Goal: Transaction & Acquisition: Obtain resource

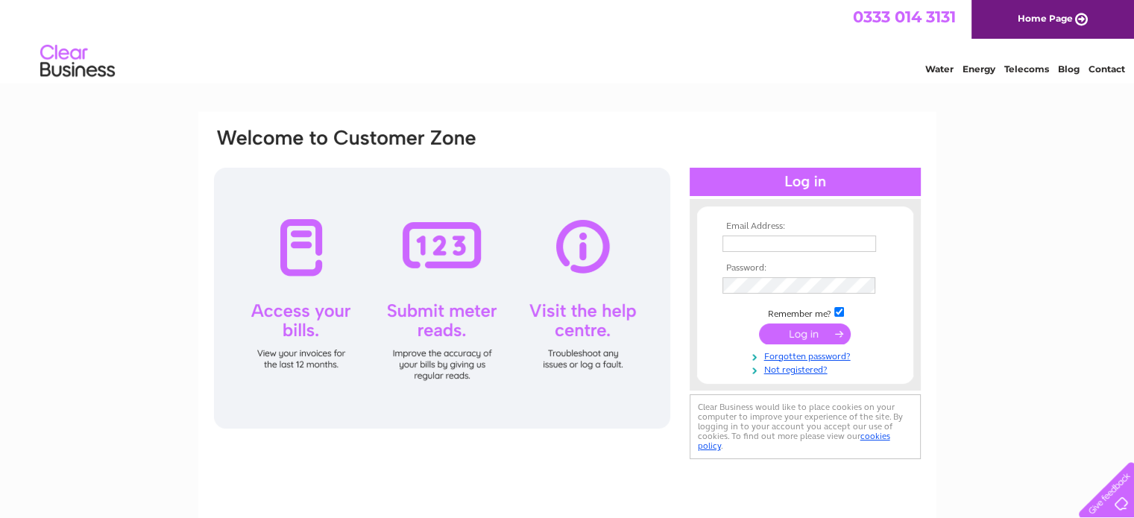
type input "[EMAIL_ADDRESS][DOMAIN_NAME]"
click at [816, 330] on input "submit" at bounding box center [805, 333] width 92 height 21
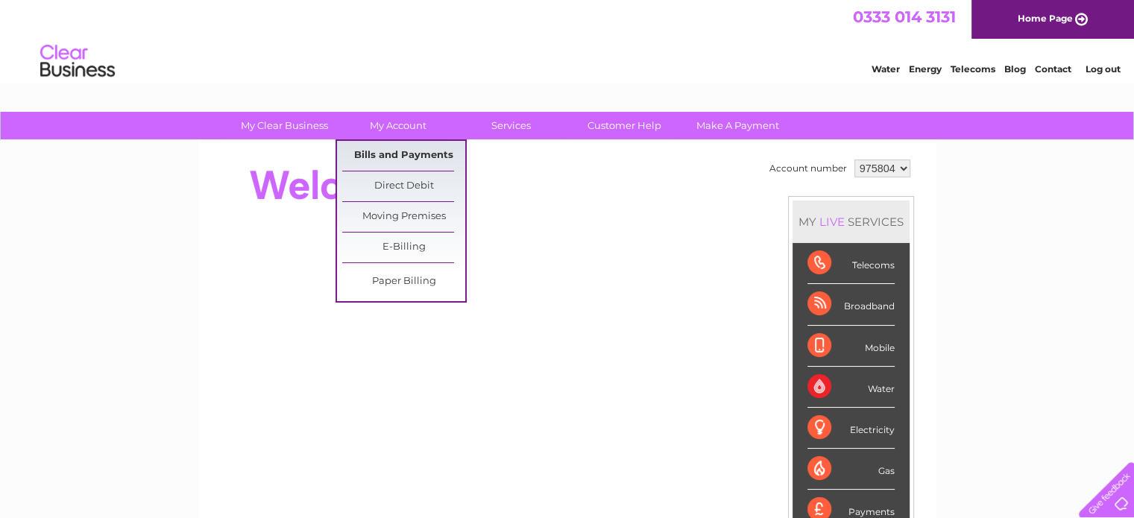
click at [394, 154] on link "Bills and Payments" at bounding box center [403, 156] width 123 height 30
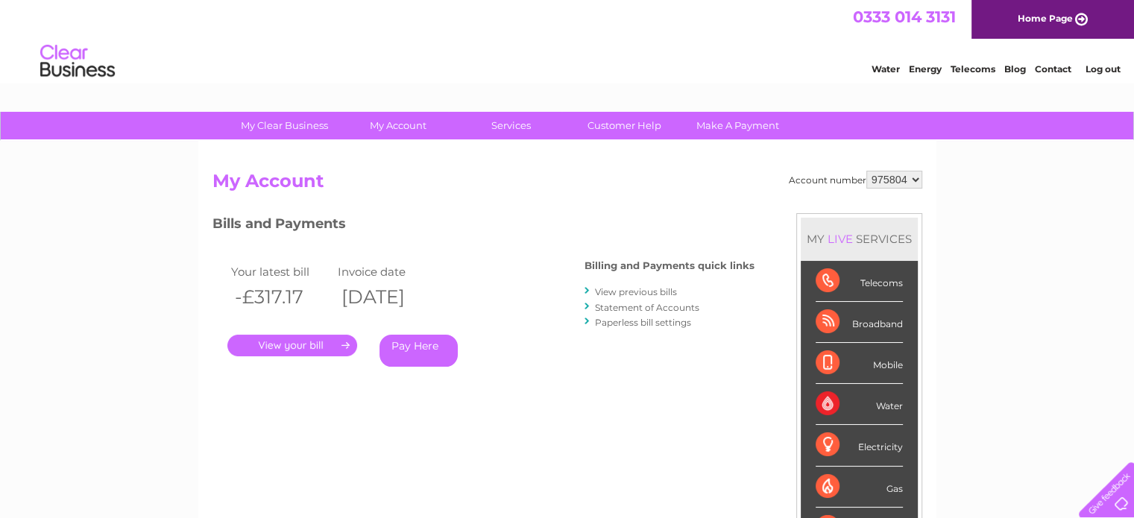
click at [286, 346] on link "." at bounding box center [292, 346] width 130 height 22
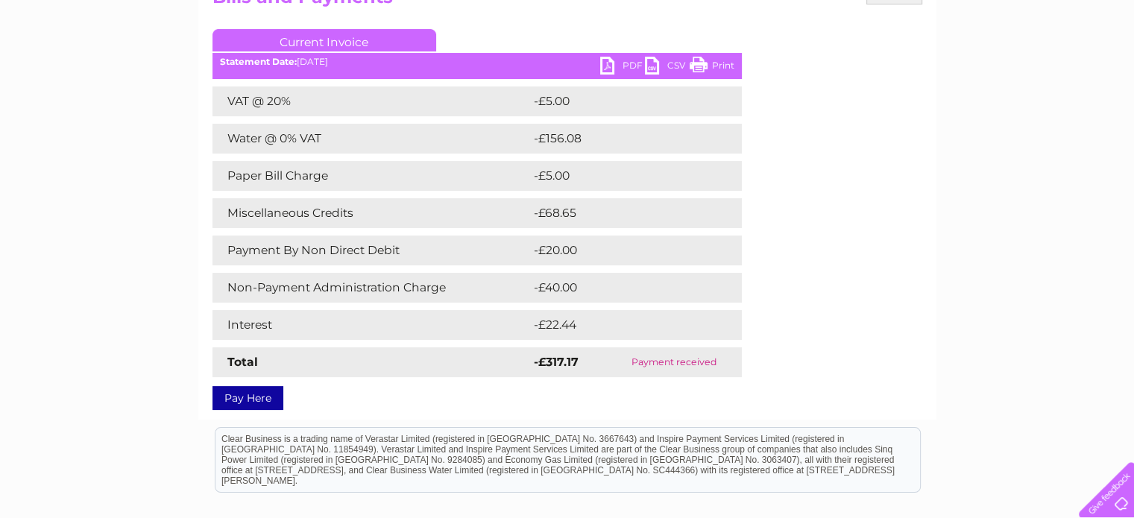
scroll to position [149, 0]
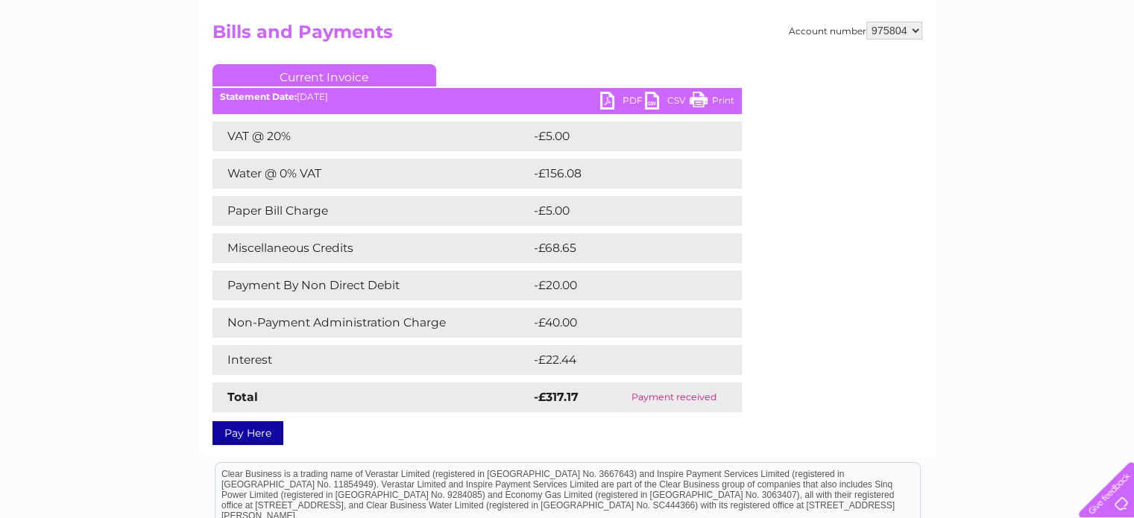
click at [915, 26] on select "975804 975810" at bounding box center [894, 31] width 56 height 18
select select "975810"
click at [866, 22] on select "975804 975810" at bounding box center [894, 31] width 56 height 18
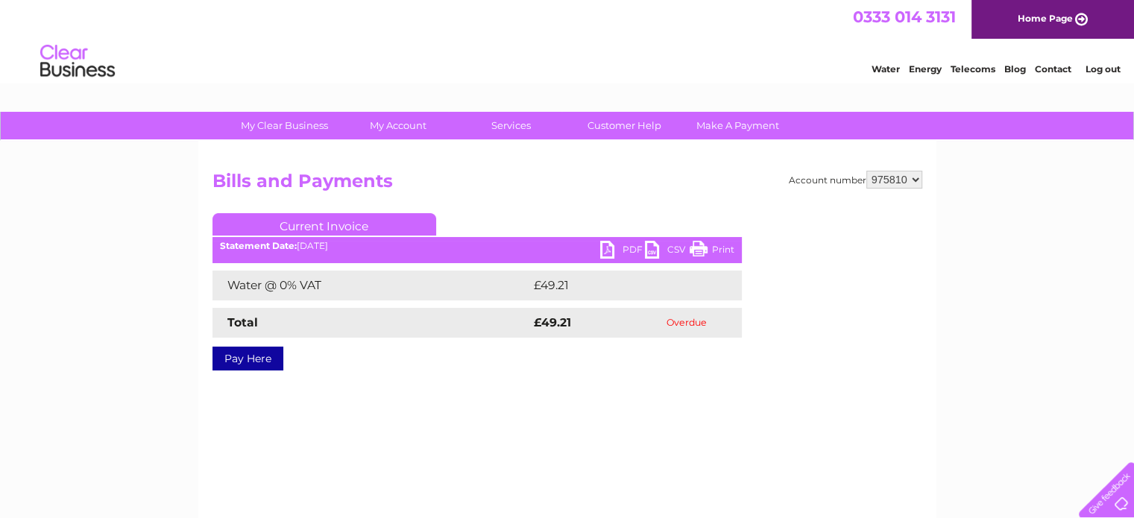
click at [621, 244] on link "PDF" at bounding box center [622, 252] width 45 height 22
click at [911, 177] on select "975804 975810" at bounding box center [894, 180] width 56 height 18
select select "975804"
click at [866, 171] on select "975804 975810" at bounding box center [894, 180] width 56 height 18
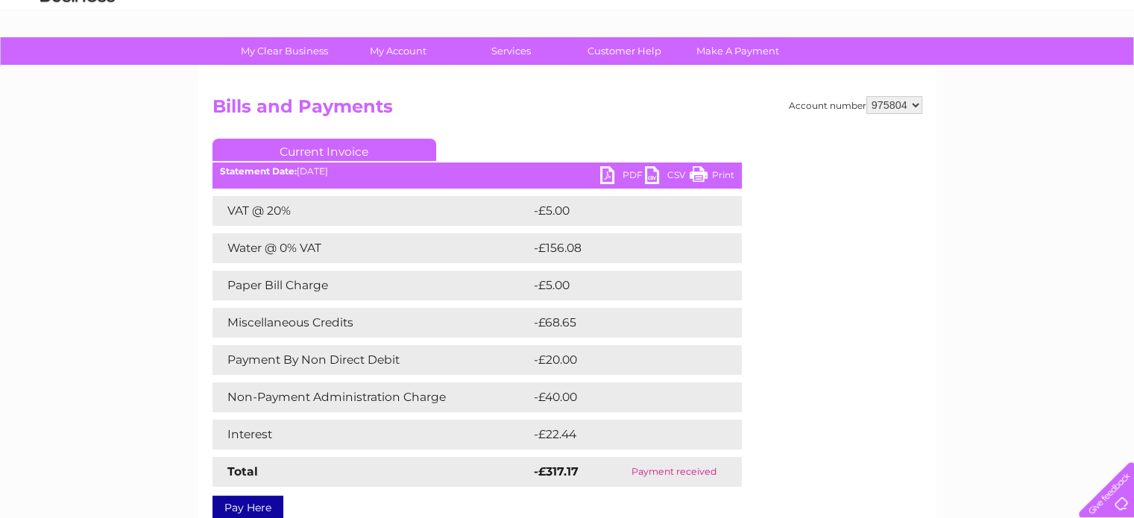
scroll to position [149, 0]
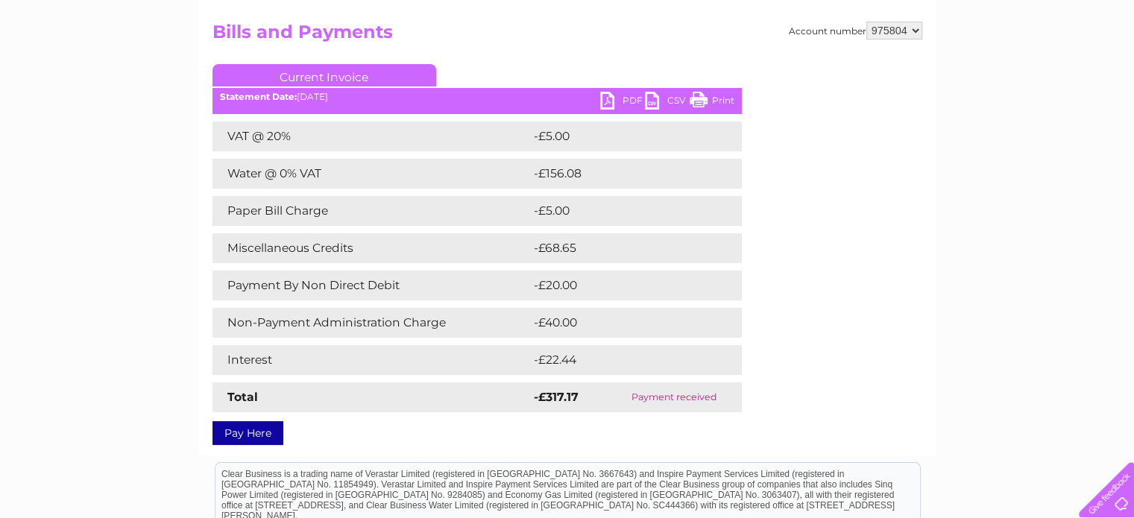
click at [913, 28] on select "975804 975810" at bounding box center [894, 31] width 56 height 18
click at [633, 104] on link "PDF" at bounding box center [622, 103] width 45 height 22
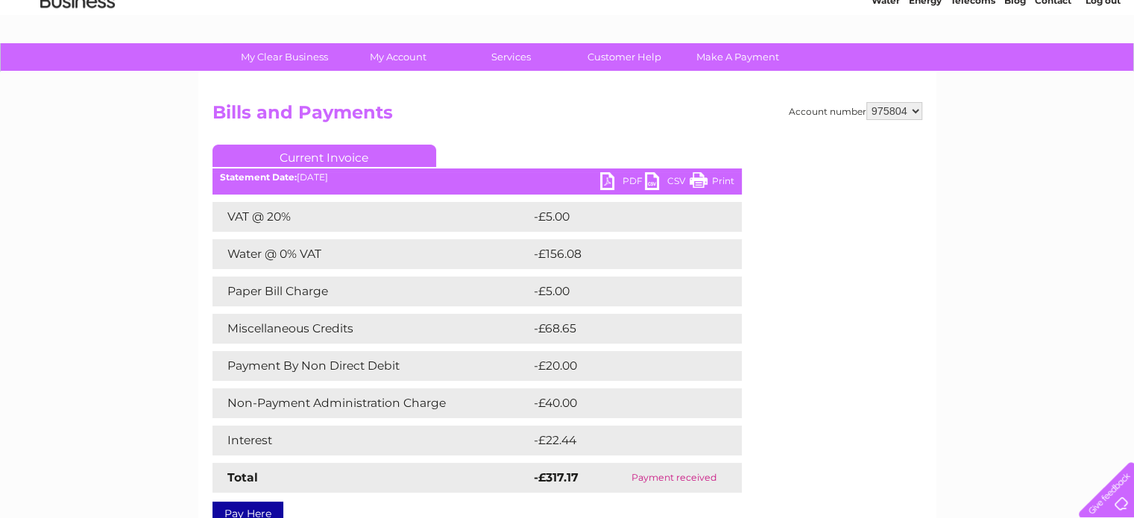
scroll to position [0, 0]
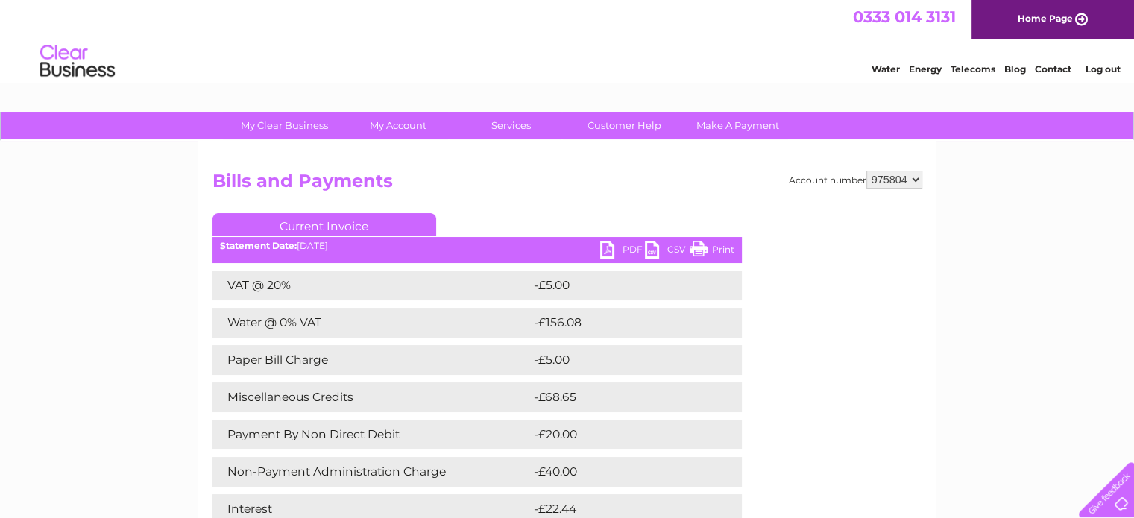
click at [914, 178] on select "975804 975810" at bounding box center [894, 180] width 56 height 18
click at [897, 179] on select "975804 975810" at bounding box center [894, 180] width 56 height 18
click at [897, 178] on select "975804 975810" at bounding box center [894, 180] width 56 height 18
click at [866, 171] on select "975804 975810" at bounding box center [894, 180] width 56 height 18
click at [917, 175] on select "975804 975810" at bounding box center [894, 180] width 56 height 18
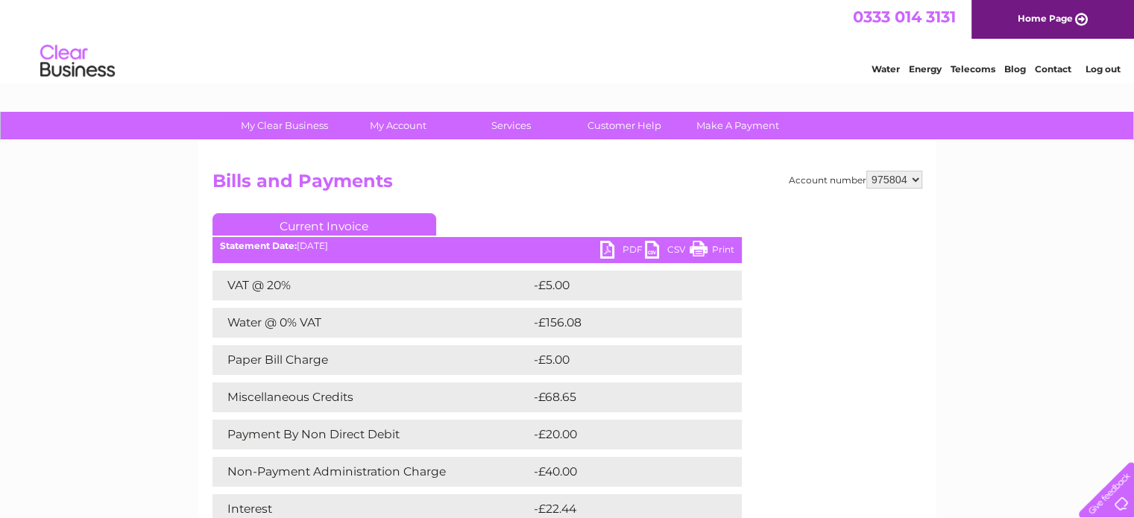
click at [914, 178] on select "975804 975810" at bounding box center [894, 180] width 56 height 18
select select "975810"
click at [866, 171] on select "975804 975810" at bounding box center [894, 180] width 56 height 18
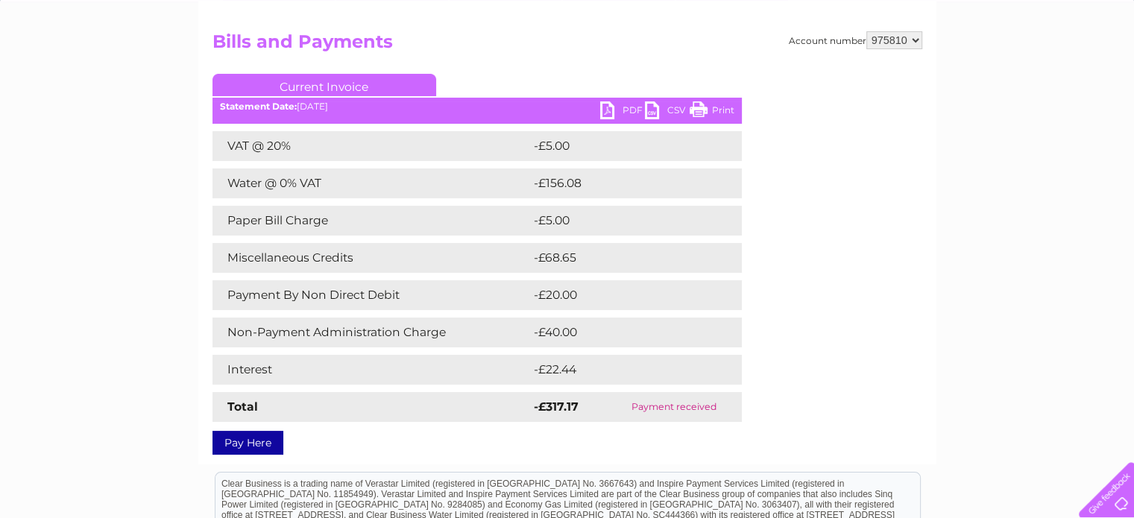
scroll to position [149, 0]
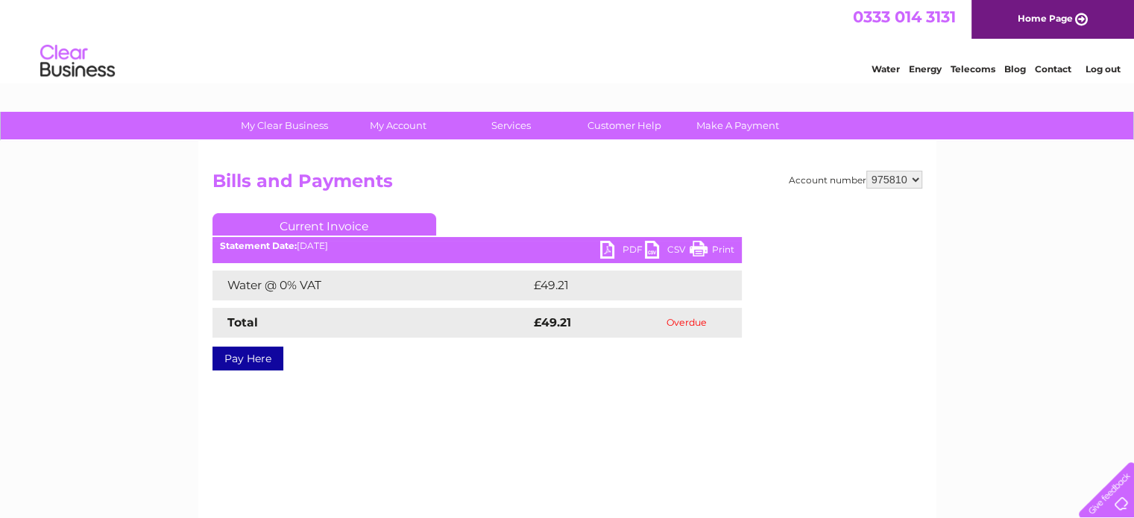
click at [620, 243] on link "PDF" at bounding box center [622, 252] width 45 height 22
click at [621, 250] on link "PDF" at bounding box center [622, 252] width 45 height 22
click at [912, 172] on select "975804 975810" at bounding box center [894, 180] width 56 height 18
click at [866, 171] on select "975804 975810" at bounding box center [894, 180] width 56 height 18
click at [328, 223] on link "Current Invoice" at bounding box center [324, 224] width 224 height 22
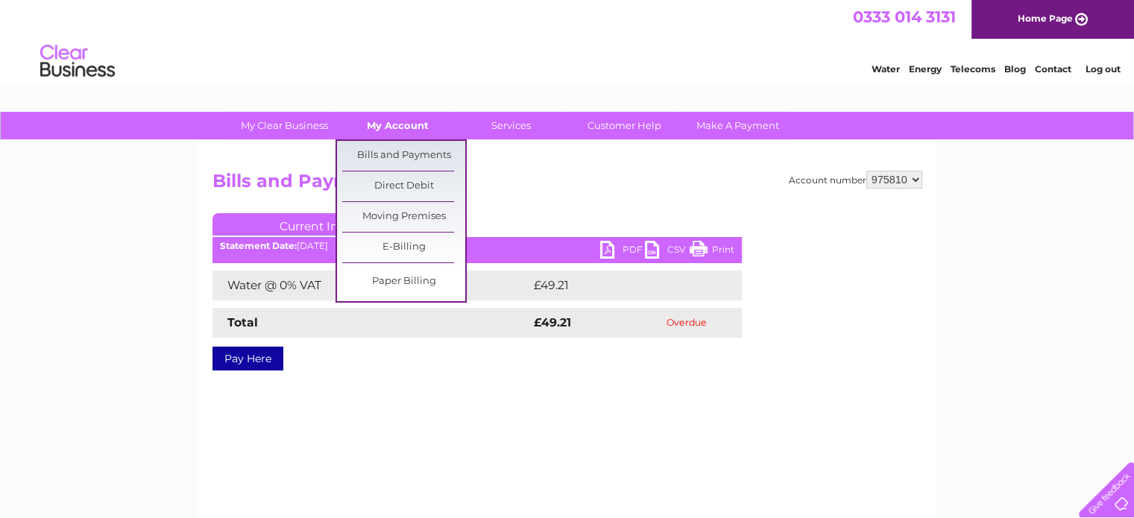
click at [385, 127] on link "My Account" at bounding box center [397, 126] width 123 height 28
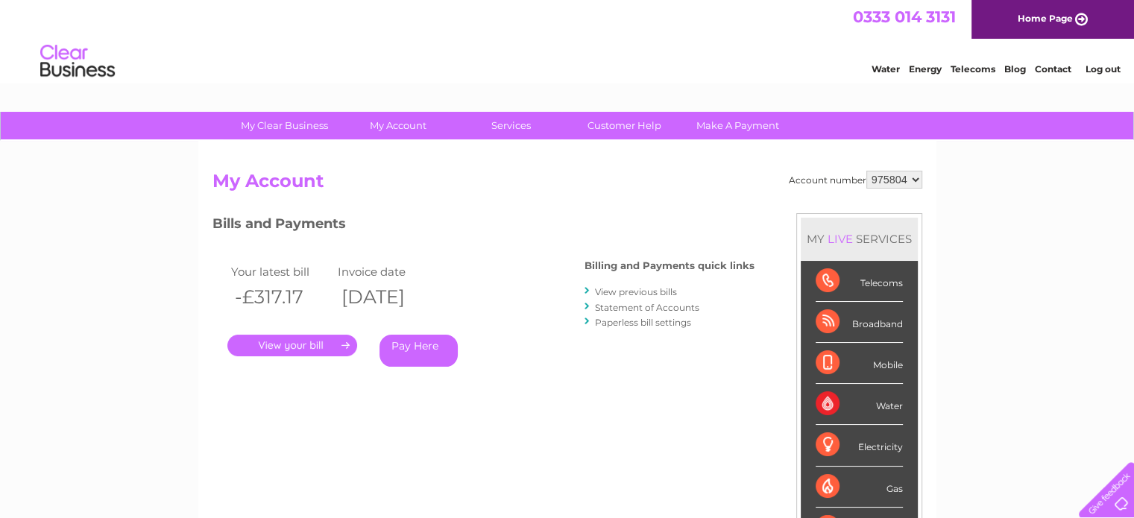
click at [657, 291] on link "View previous bills" at bounding box center [636, 291] width 82 height 11
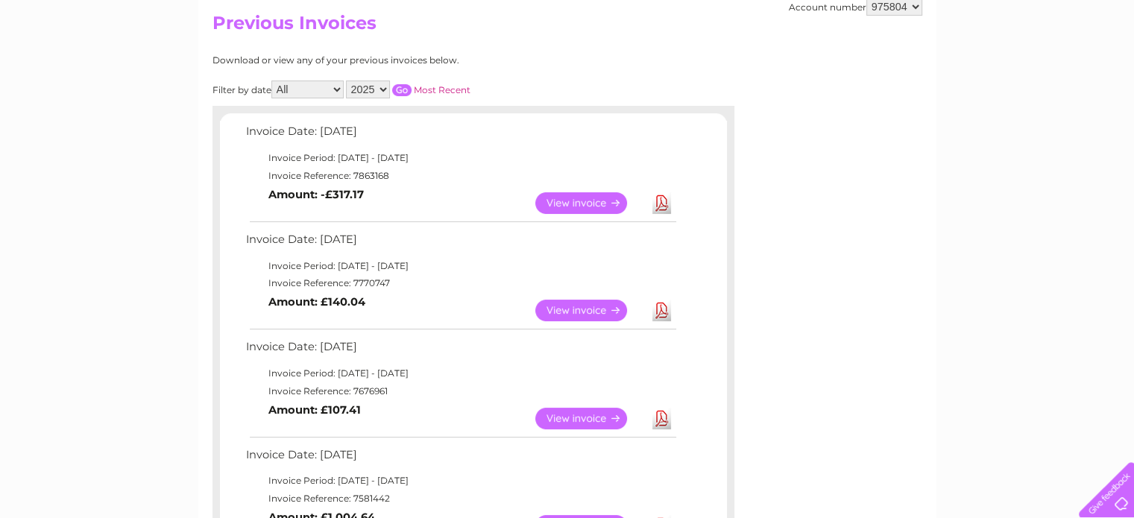
scroll to position [149, 0]
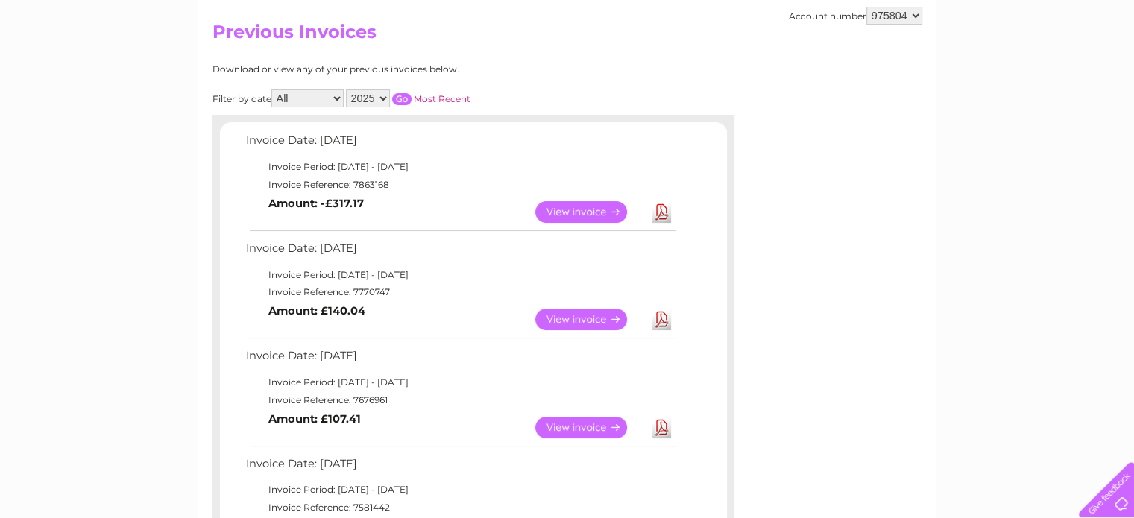
click at [578, 314] on link "View" at bounding box center [590, 320] width 110 height 22
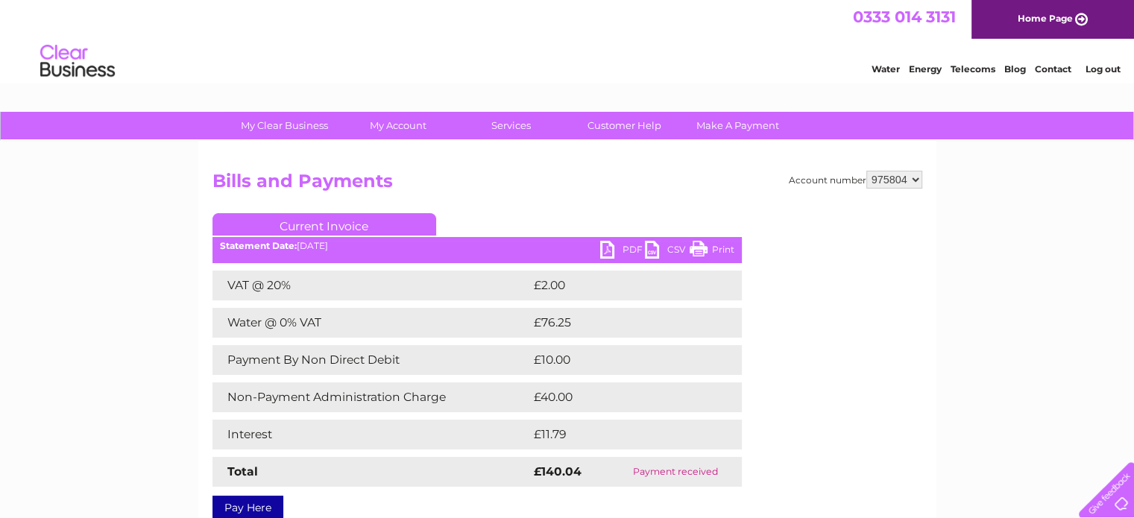
click at [912, 177] on select "975804 975810" at bounding box center [894, 180] width 56 height 18
select select "975810"
click at [866, 171] on select "975804 975810" at bounding box center [894, 180] width 56 height 18
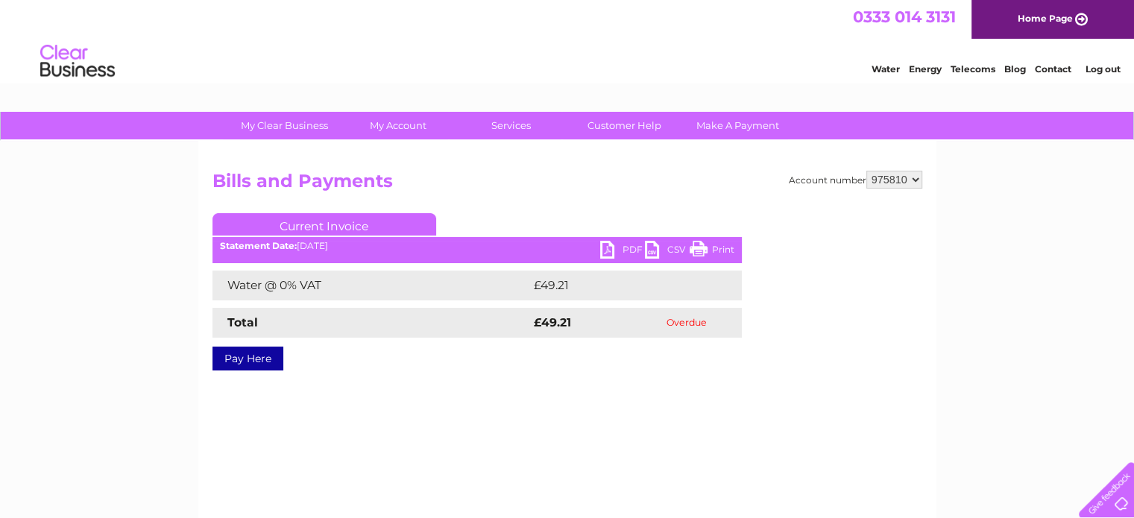
click at [610, 247] on link "PDF" at bounding box center [622, 252] width 45 height 22
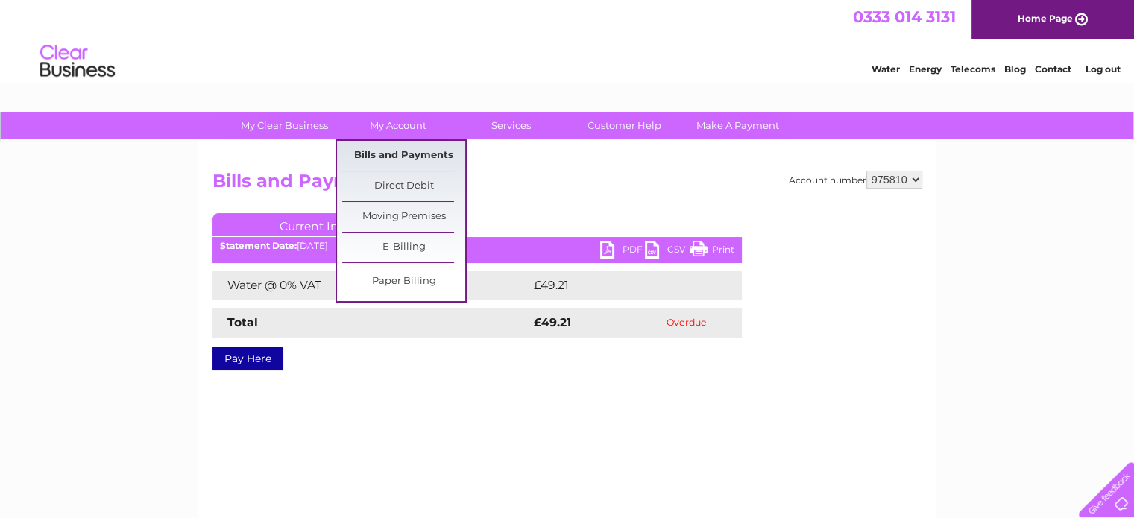
click at [394, 154] on link "Bills and Payments" at bounding box center [403, 156] width 123 height 30
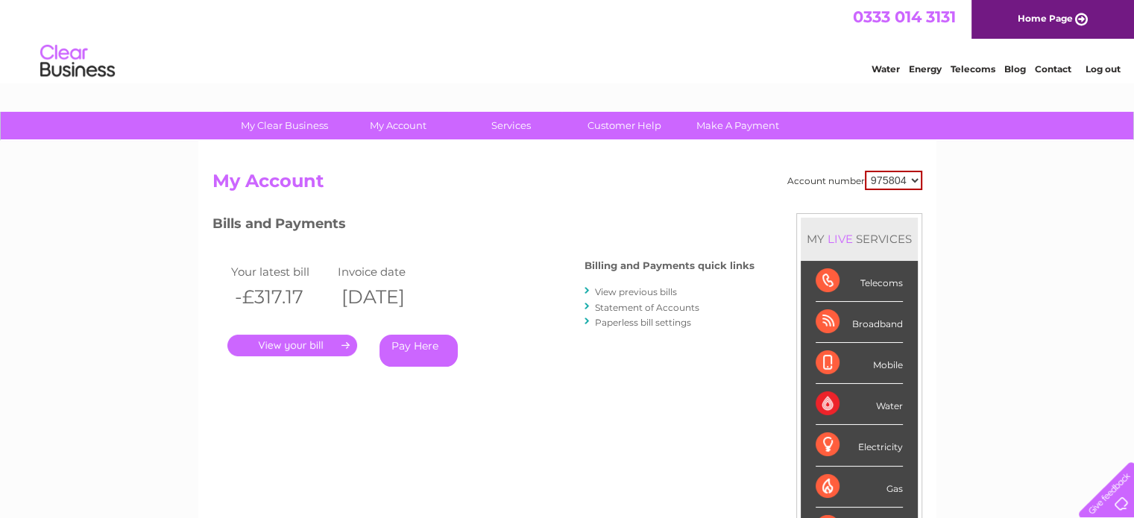
click at [648, 294] on link "View previous bills" at bounding box center [636, 291] width 82 height 11
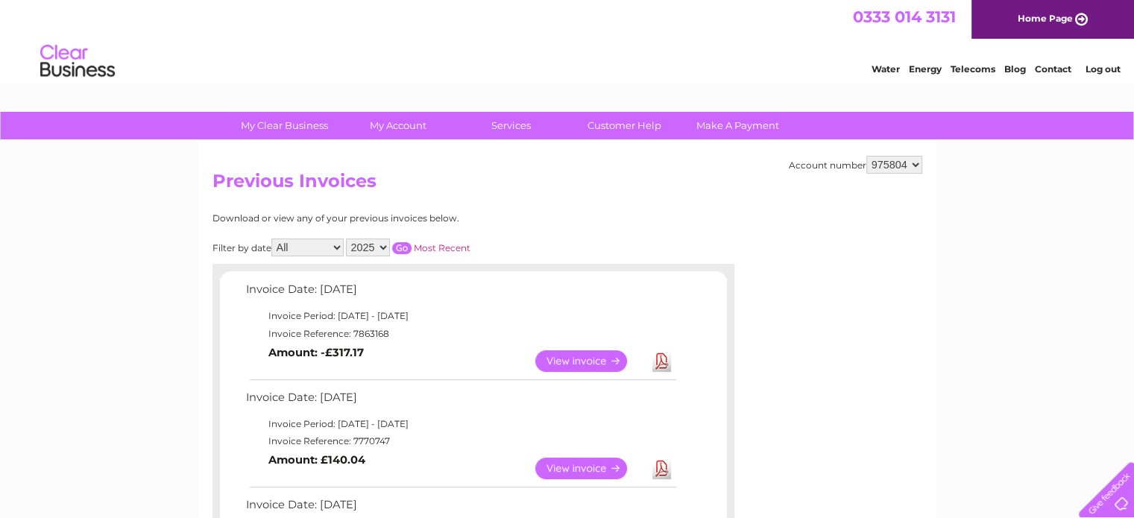
click at [911, 165] on select "975804 975810" at bounding box center [894, 165] width 56 height 18
select select "975810"
click at [866, 156] on select "975804 975810" at bounding box center [894, 165] width 56 height 18
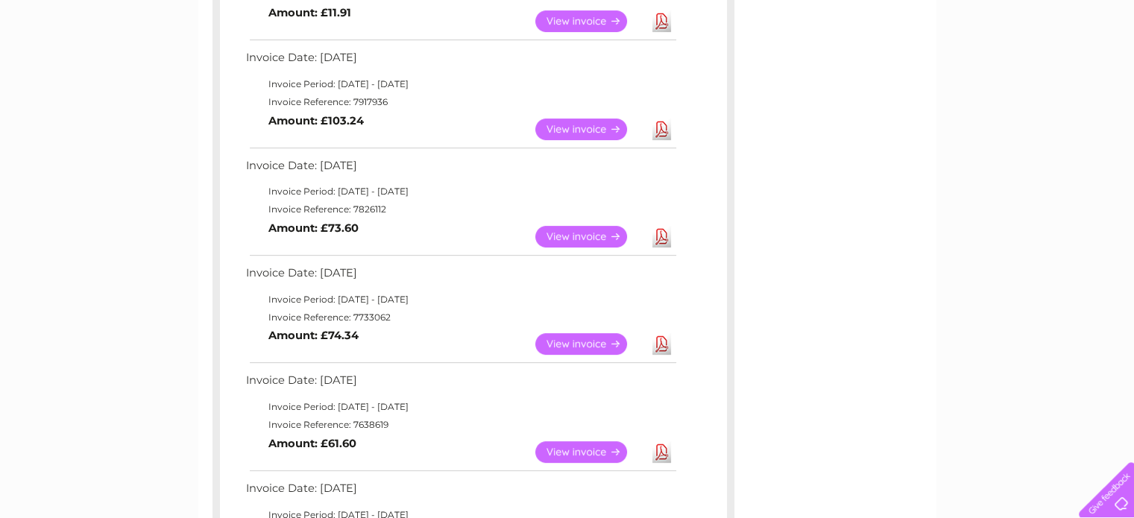
scroll to position [373, 0]
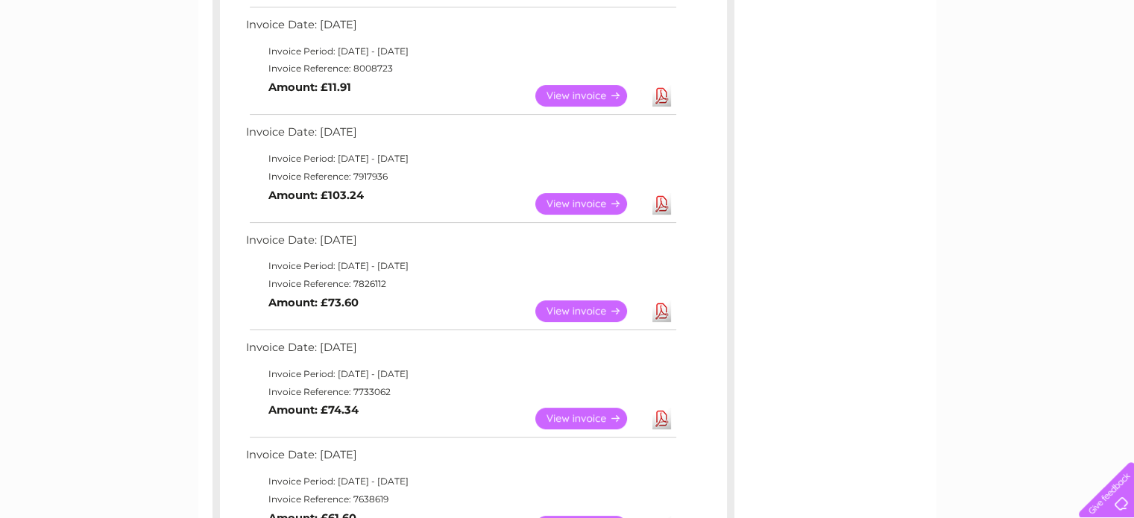
click at [578, 202] on link "View" at bounding box center [590, 204] width 110 height 22
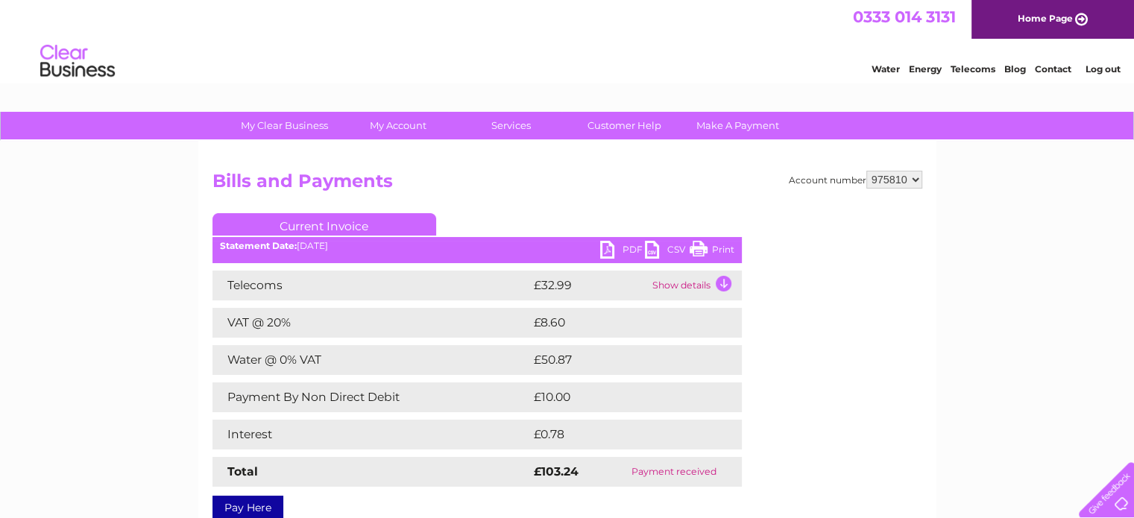
click at [345, 360] on td "Water @ 0% VAT" at bounding box center [371, 360] width 318 height 30
